Goal: Task Accomplishment & Management: Complete application form

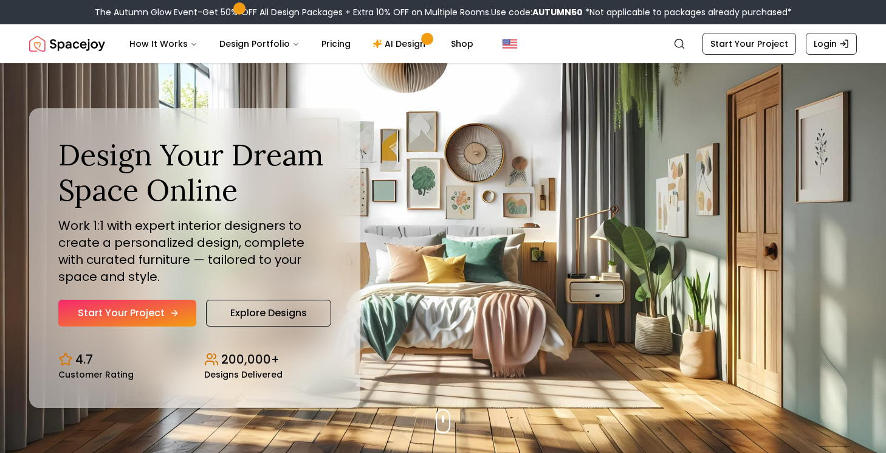
click at [176, 313] on icon "Hero section" at bounding box center [175, 313] width 10 height 10
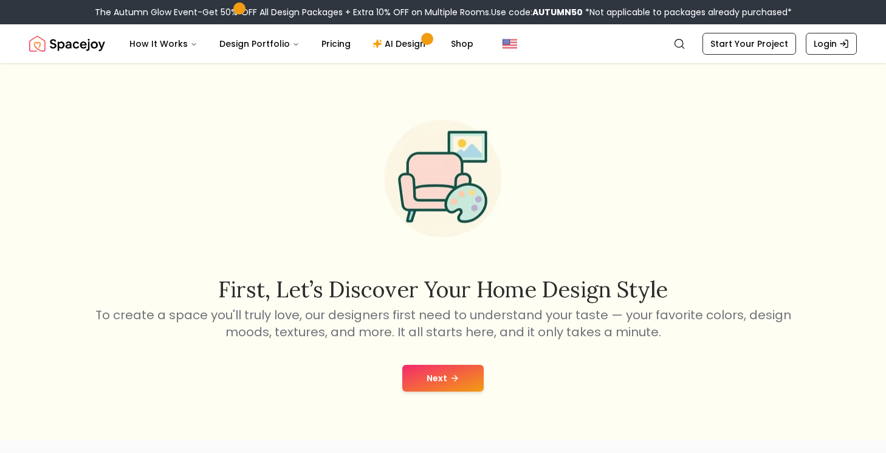
click at [471, 385] on button "Next" at bounding box center [443, 378] width 81 height 27
